Goal: Find specific page/section: Find specific page/section

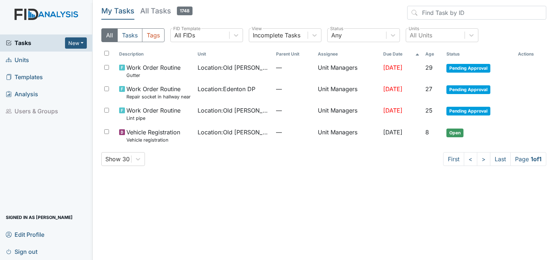
click at [24, 59] on span "Units" at bounding box center [17, 59] width 23 height 11
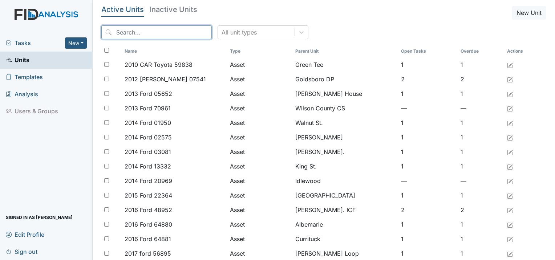
click at [134, 32] on input "search" at bounding box center [156, 32] width 110 height 14
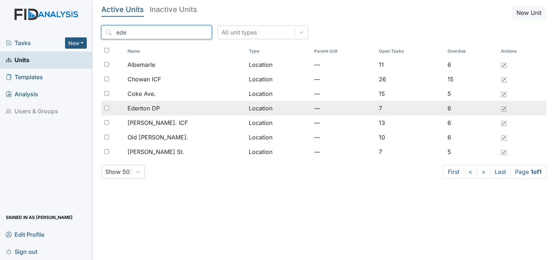
type input "ede"
click at [143, 109] on span "Edenton DP" at bounding box center [143, 108] width 32 height 9
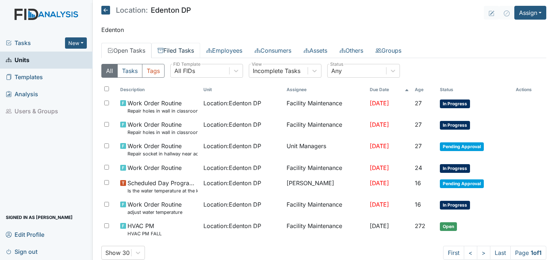
click at [179, 50] on link "Filed Tasks" at bounding box center [175, 50] width 49 height 15
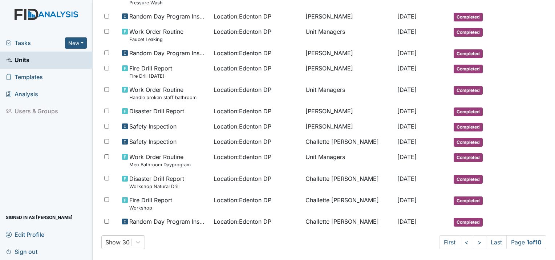
scroll to position [387, 0]
click at [21, 57] on span "Units" at bounding box center [18, 59] width 24 height 11
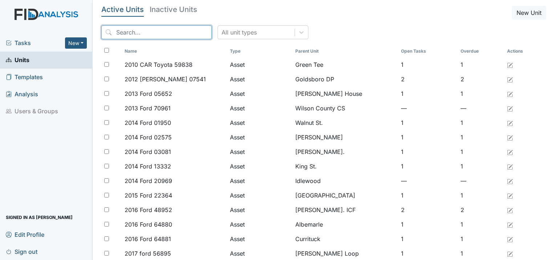
click at [134, 33] on input "search" at bounding box center [156, 32] width 110 height 14
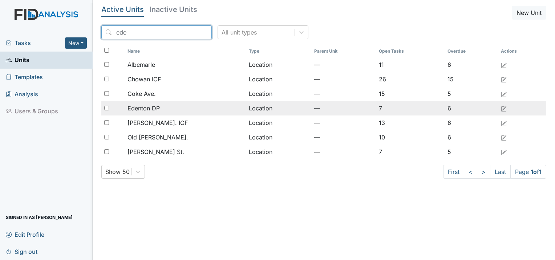
type input "ede"
click at [137, 104] on span "Edenton DP" at bounding box center [143, 108] width 32 height 9
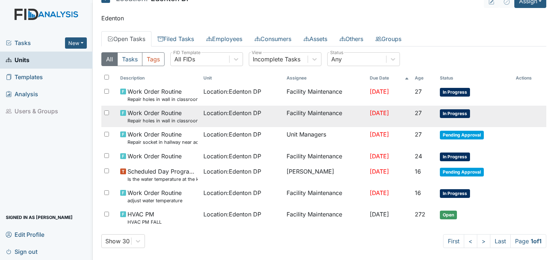
scroll to position [16, 0]
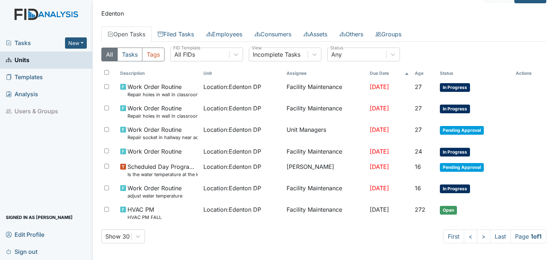
click at [45, 143] on div "Tasks New Form Inspection Document Bundle Units Templates Analysis Users & Grou…" at bounding box center [46, 148] width 93 height 226
